Goal: Information Seeking & Learning: Check status

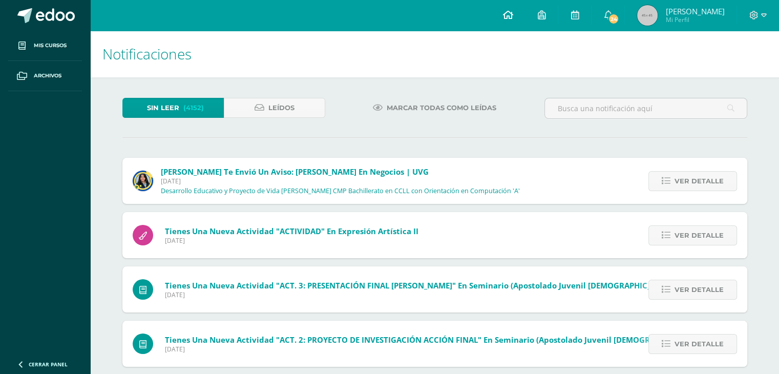
click at [518, 8] on link at bounding box center [507, 15] width 35 height 31
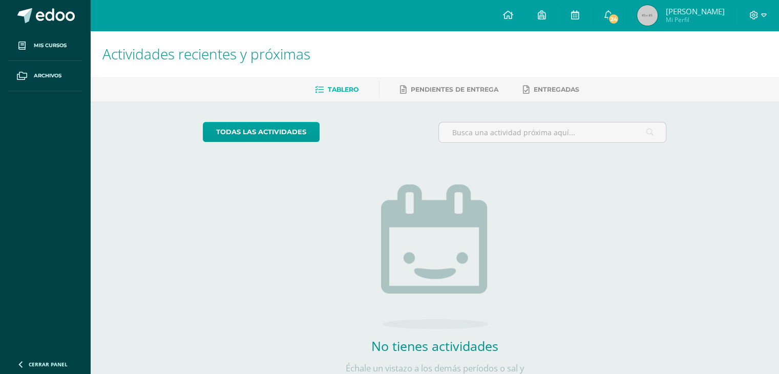
click at [679, 18] on span "Mi Perfil" at bounding box center [694, 19] width 59 height 9
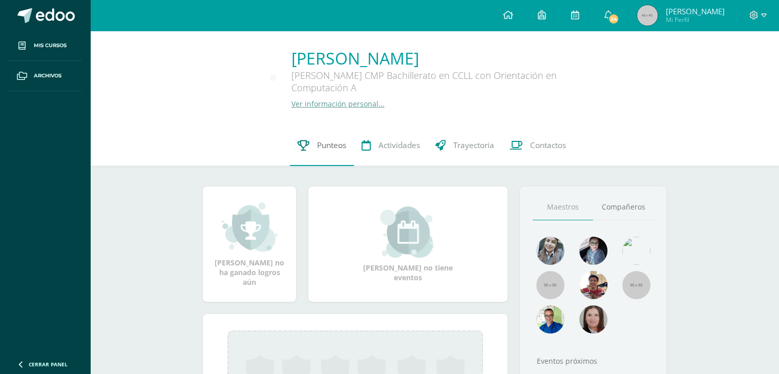
click at [311, 153] on link "Punteos" at bounding box center [322, 145] width 64 height 41
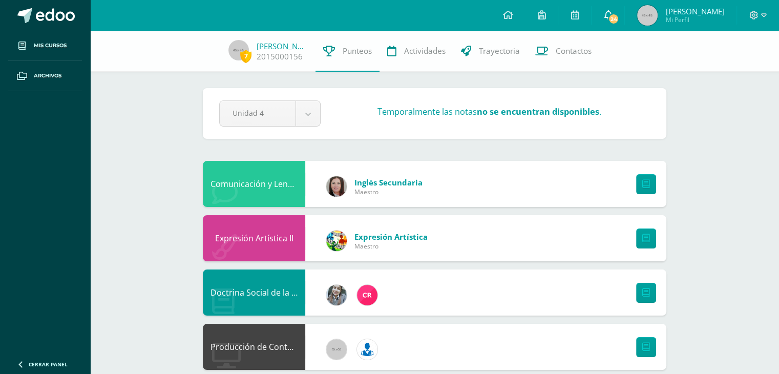
click at [606, 15] on link "24" at bounding box center [608, 15] width 33 height 31
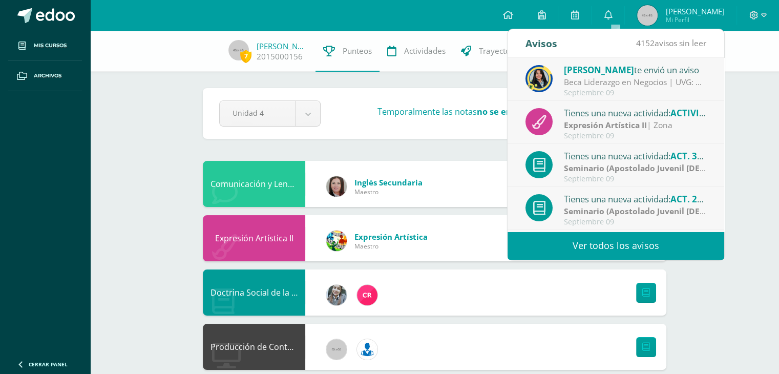
click at [688, 128] on div "Expresión Artística II | Zona" at bounding box center [635, 125] width 142 height 12
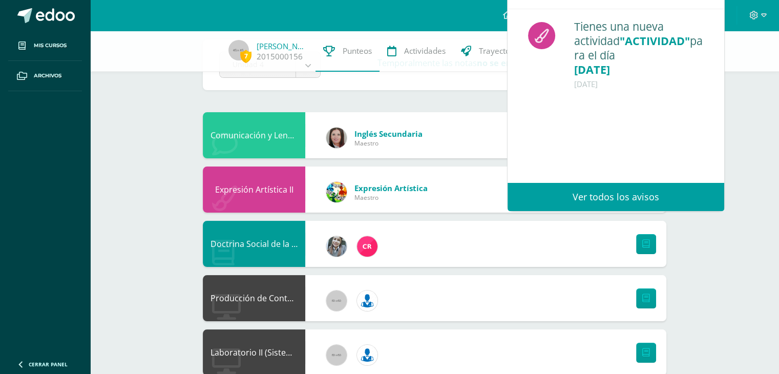
scroll to position [51, 0]
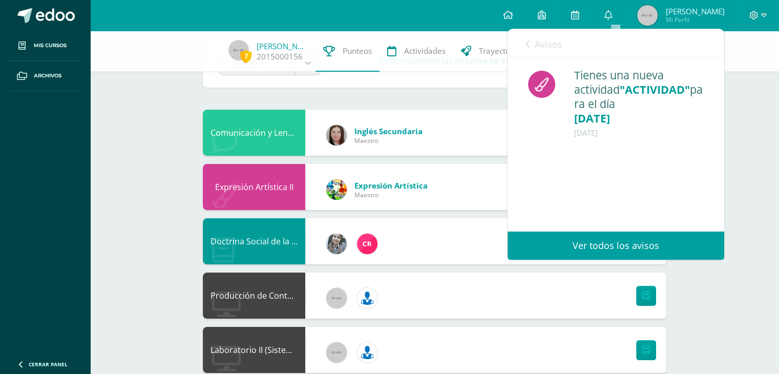
click at [708, 160] on div "Tienes una nueva actividad "ACTIVIDAD" para el día [DATE] [DATE]" at bounding box center [616, 119] width 217 height 122
click at [219, 50] on div "7 [PERSON_NAME] 2015000156 Punteos Actividades Trayectoria Contactos" at bounding box center [389, 51] width 779 height 41
